Goal: Navigation & Orientation: Find specific page/section

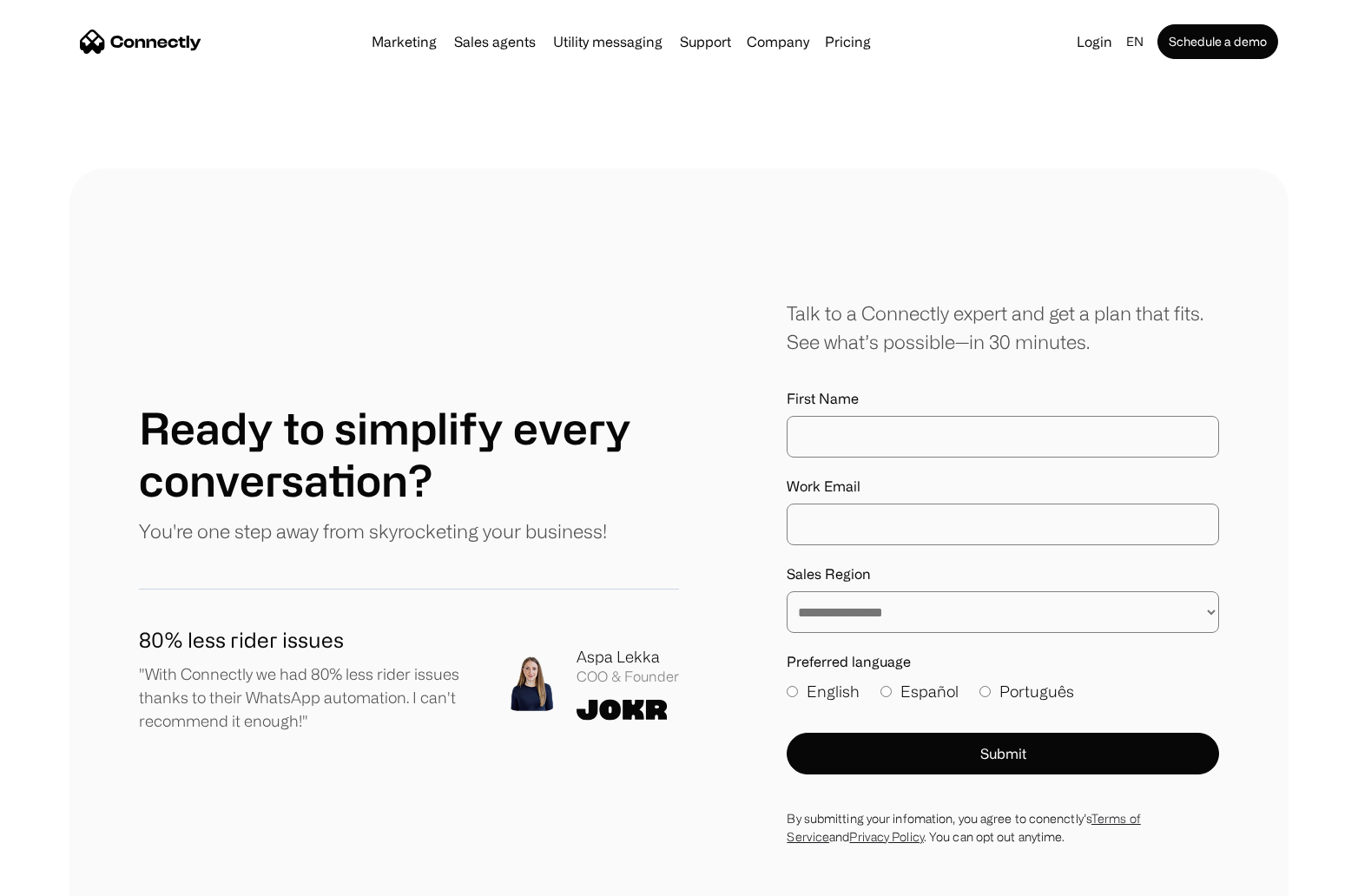
scroll to position [9204, 0]
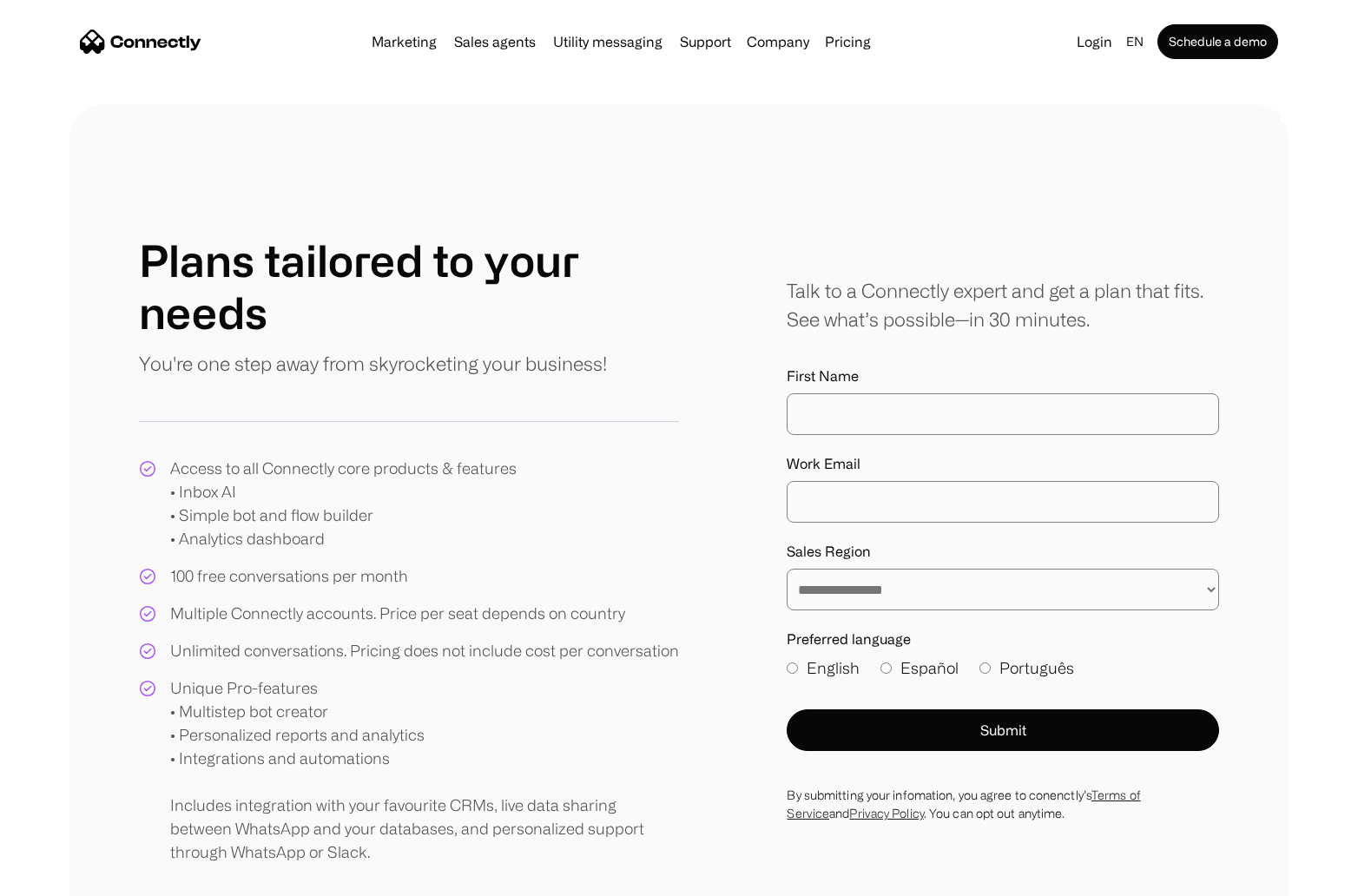
click at [149, 39] on img "home" at bounding box center [141, 42] width 122 height 25
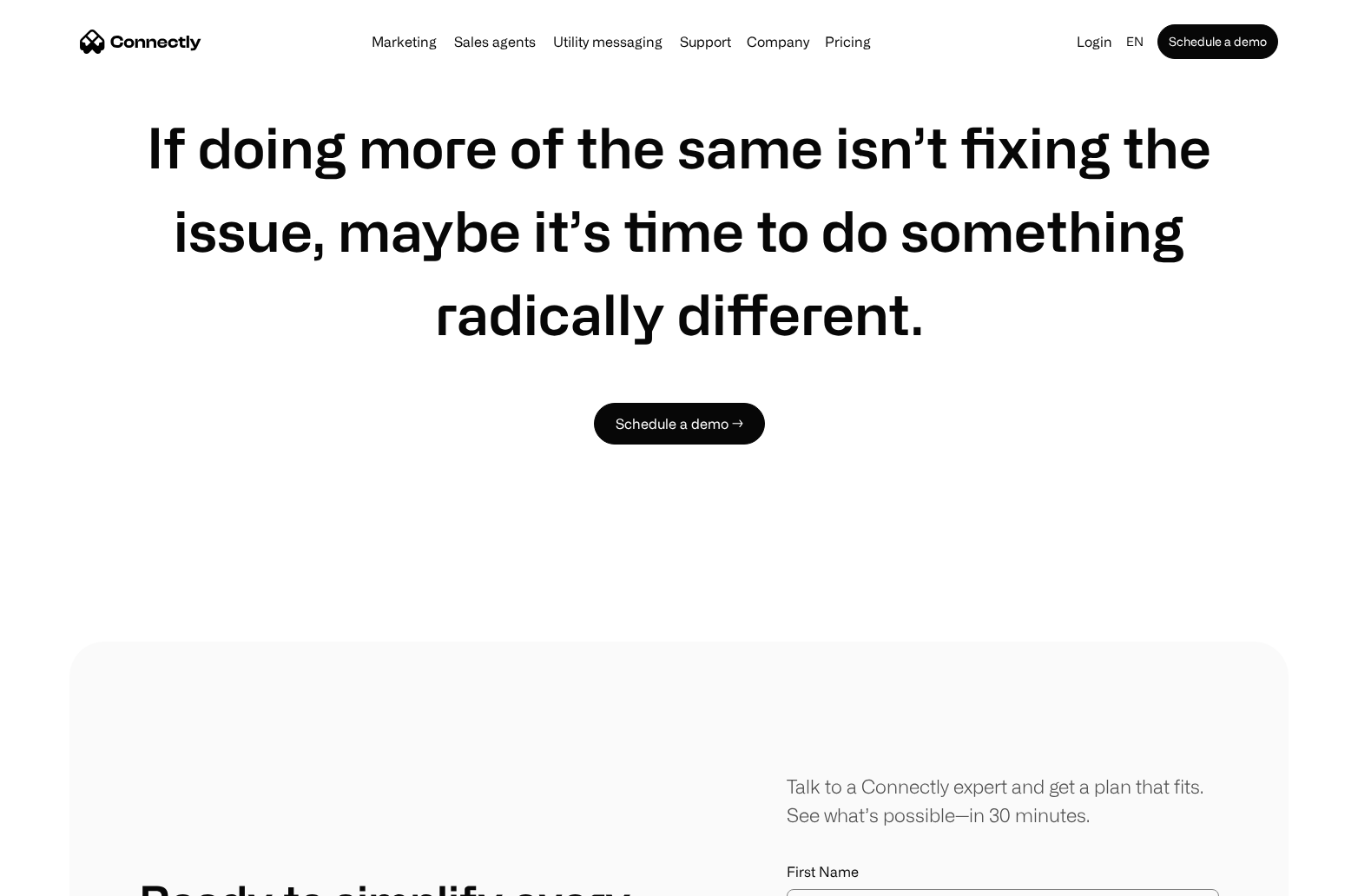
scroll to position [9556, 0]
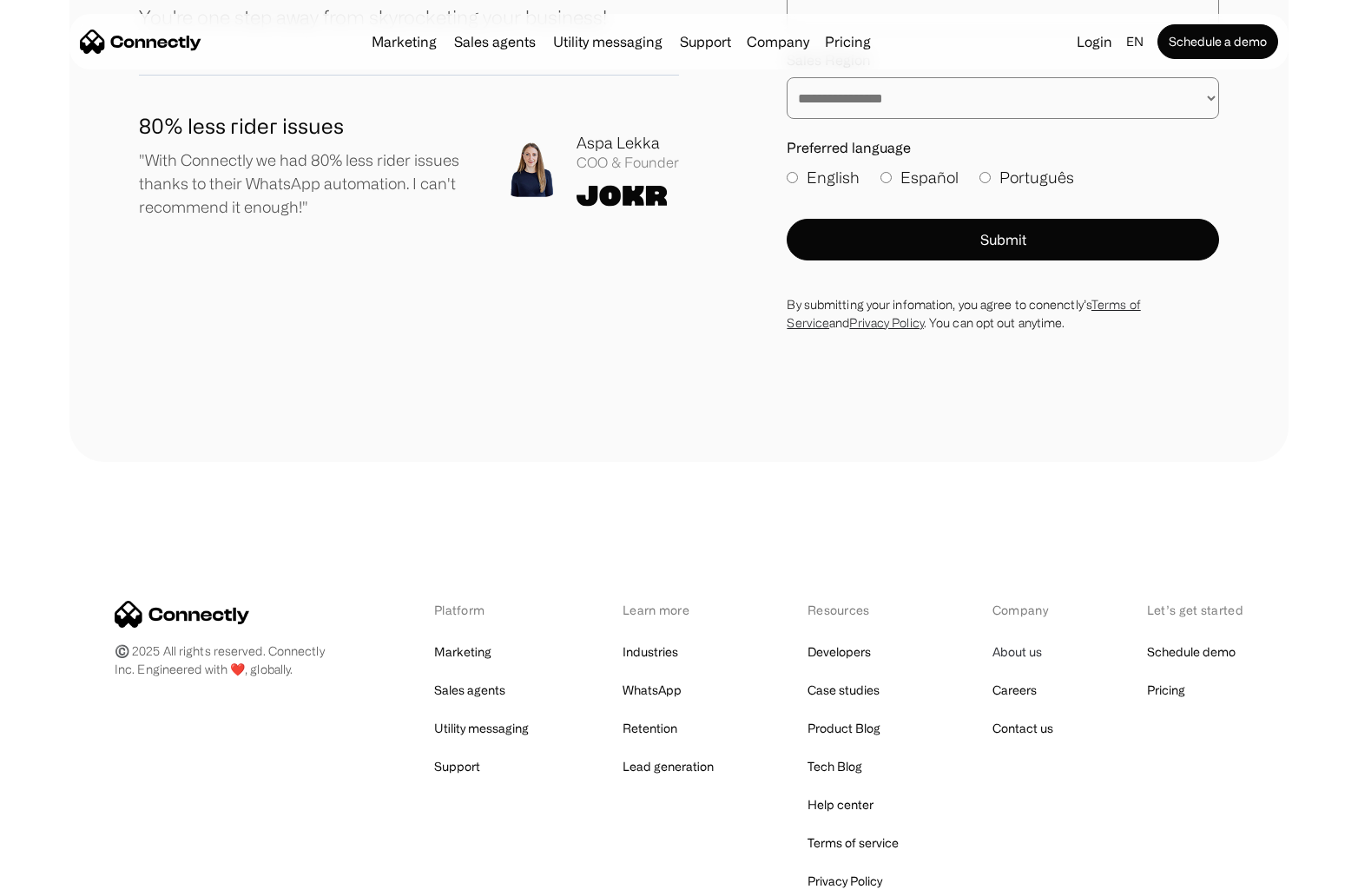
click at [1012, 640] on link "About us" at bounding box center [1017, 652] width 49 height 25
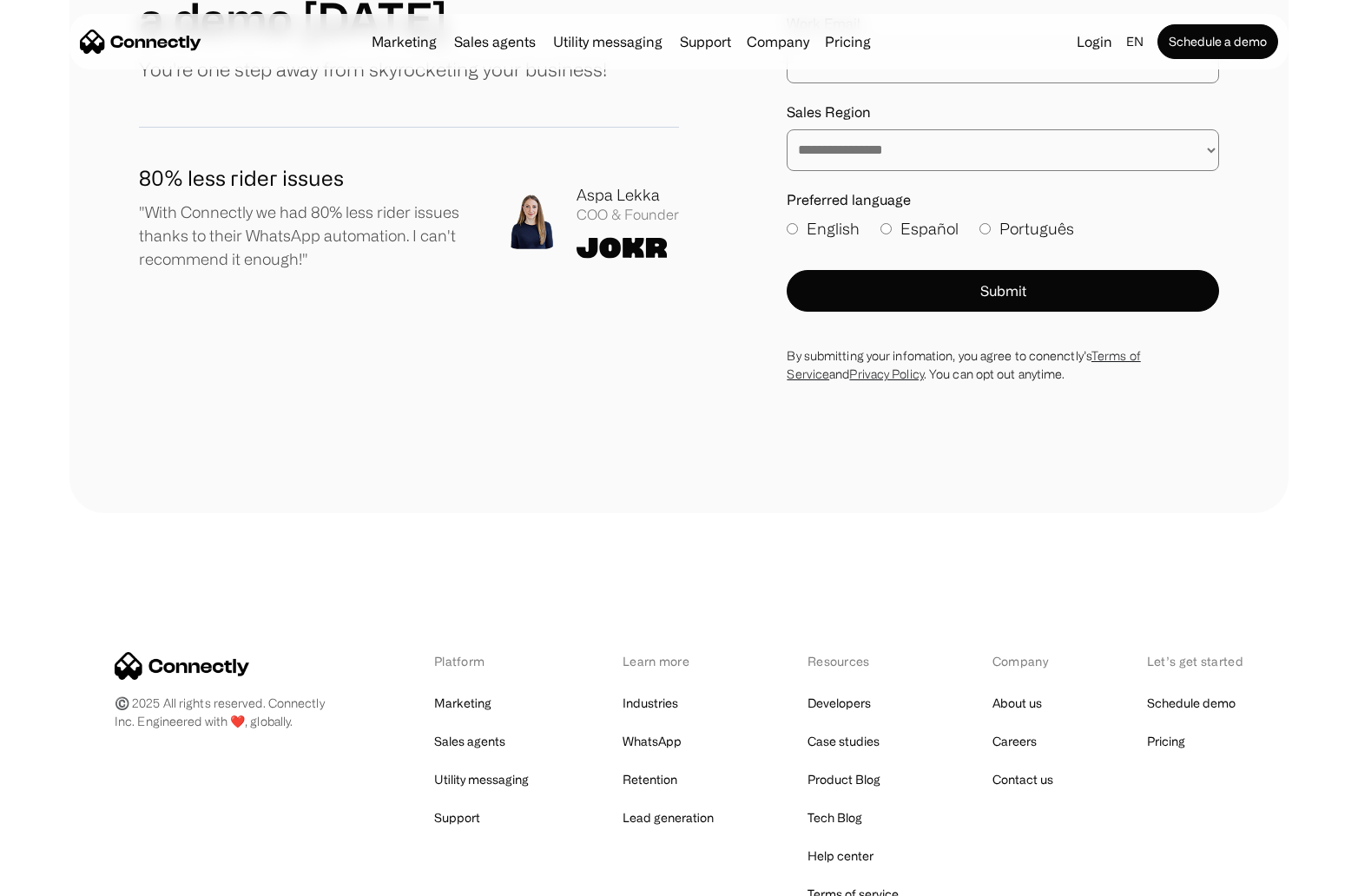
scroll to position [2403, 0]
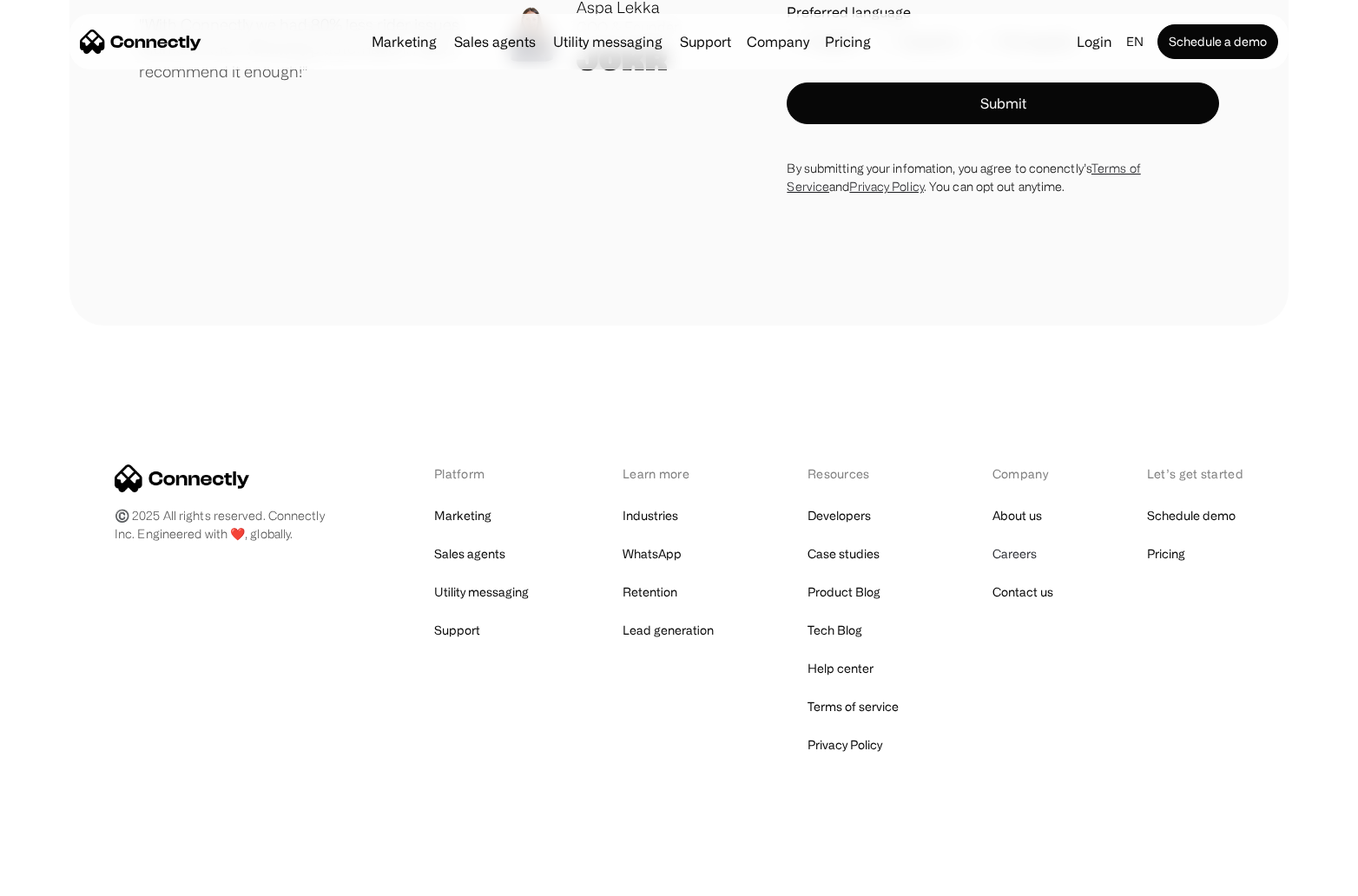
click at [1011, 555] on link "Careers" at bounding box center [1014, 554] width 44 height 25
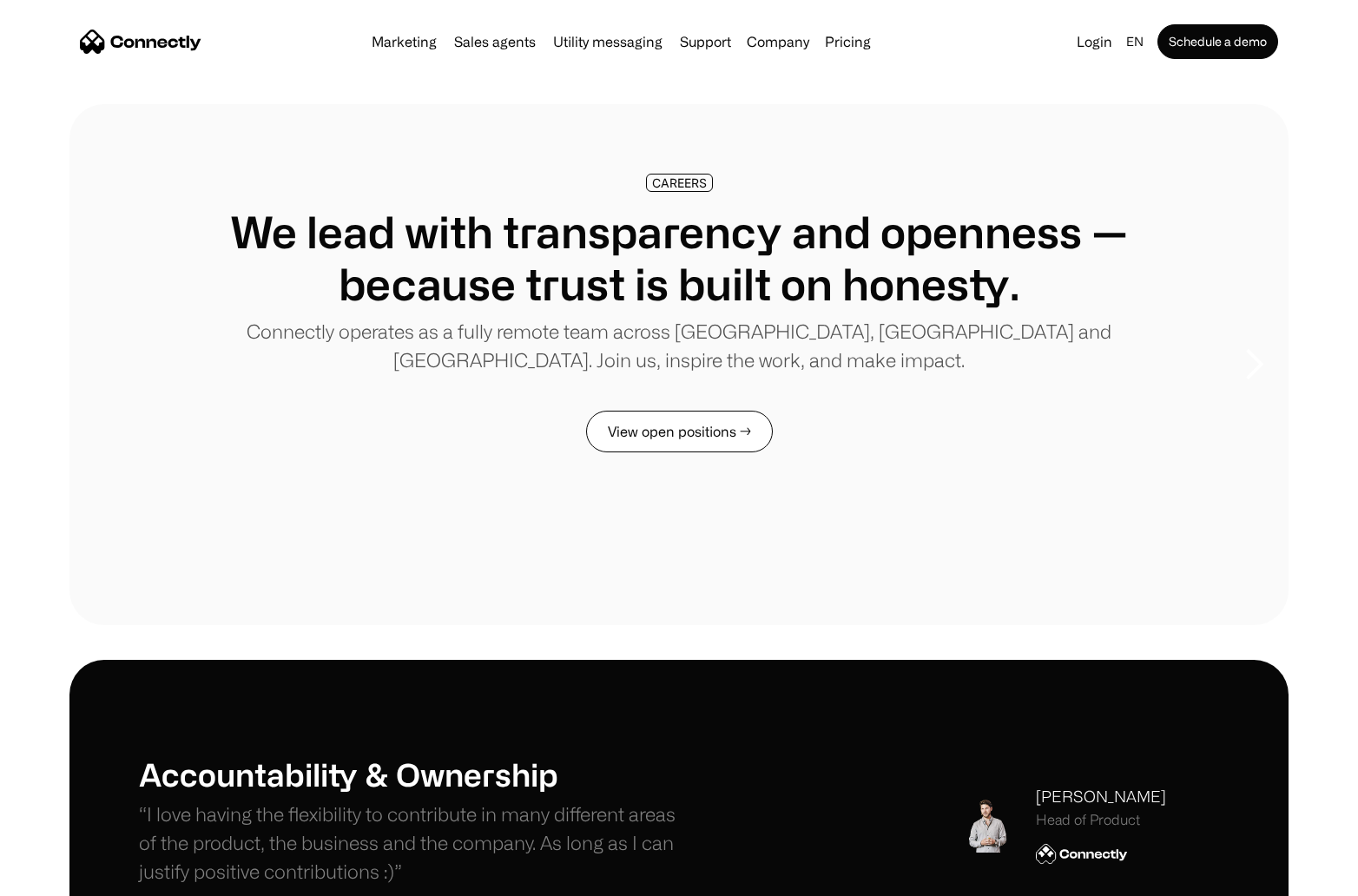
click at [702, 434] on link "View open positions →" at bounding box center [679, 432] width 187 height 42
